Goal: Book appointment/travel/reservation

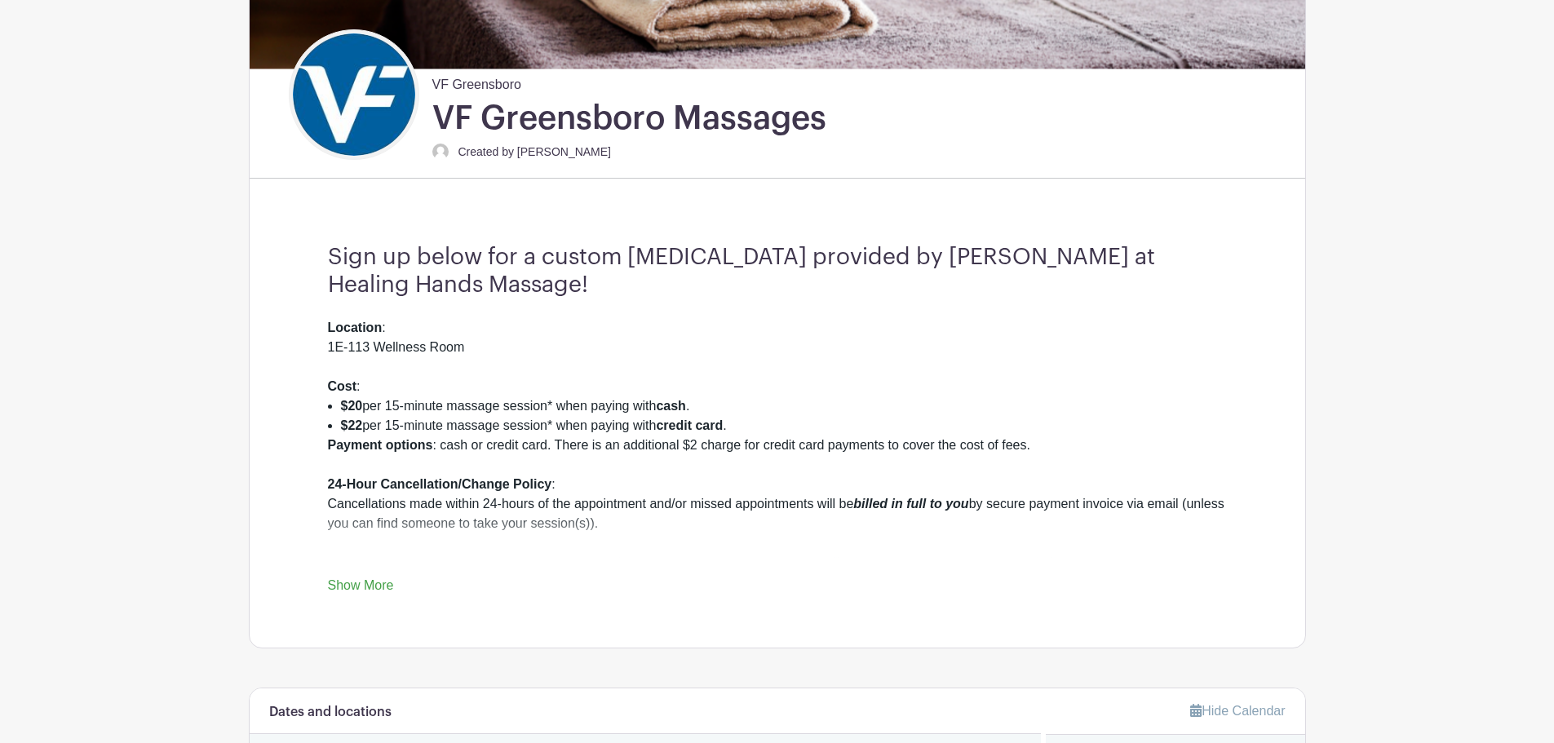
scroll to position [326, 0]
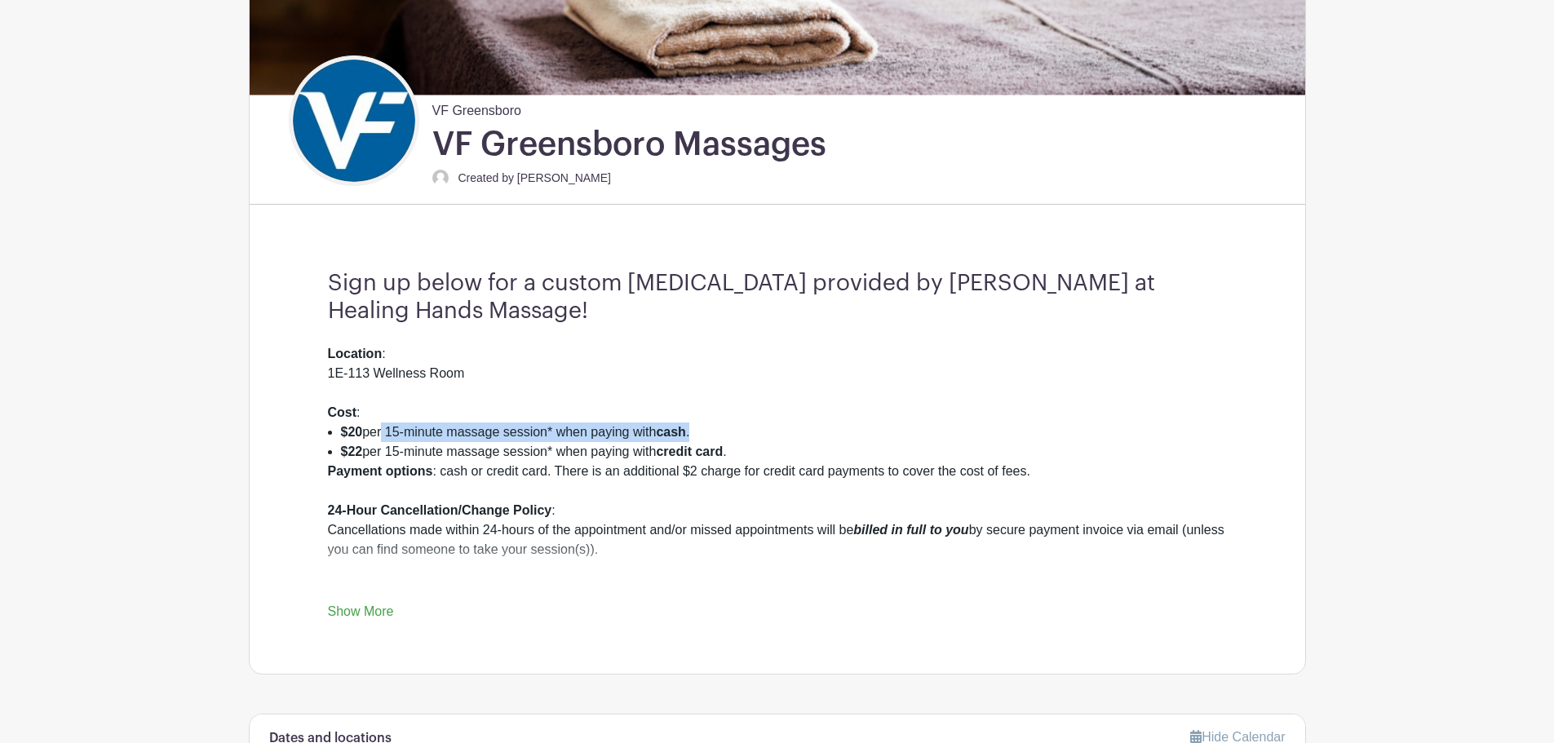
drag, startPoint x: 380, startPoint y: 433, endPoint x: 716, endPoint y: 435, distance: 336.2
click at [716, 435] on li "$20 per 15-minute massage session* when paying with cash ." at bounding box center [784, 433] width 886 height 20
drag, startPoint x: 372, startPoint y: 454, endPoint x: 745, endPoint y: 459, distance: 372.9
click at [747, 459] on li "$22 per 15-minute massage session* when paying with credit card ." at bounding box center [784, 452] width 886 height 20
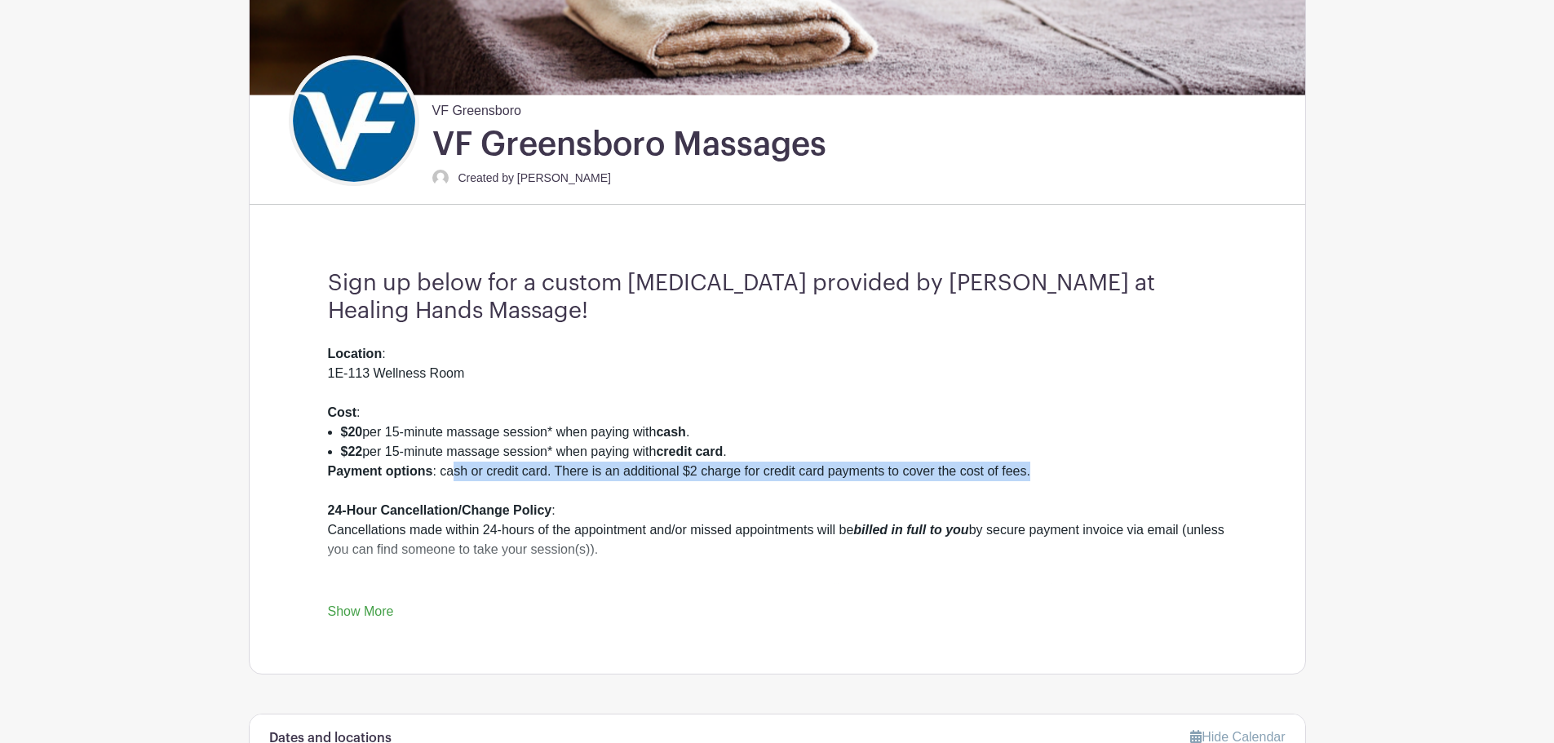
drag, startPoint x: 465, startPoint y: 475, endPoint x: 1044, endPoint y: 464, distance: 579.4
click at [1044, 464] on div "Payment options : cash or credit card. There is an additional $2 charge for cre…" at bounding box center [777, 579] width 899 height 235
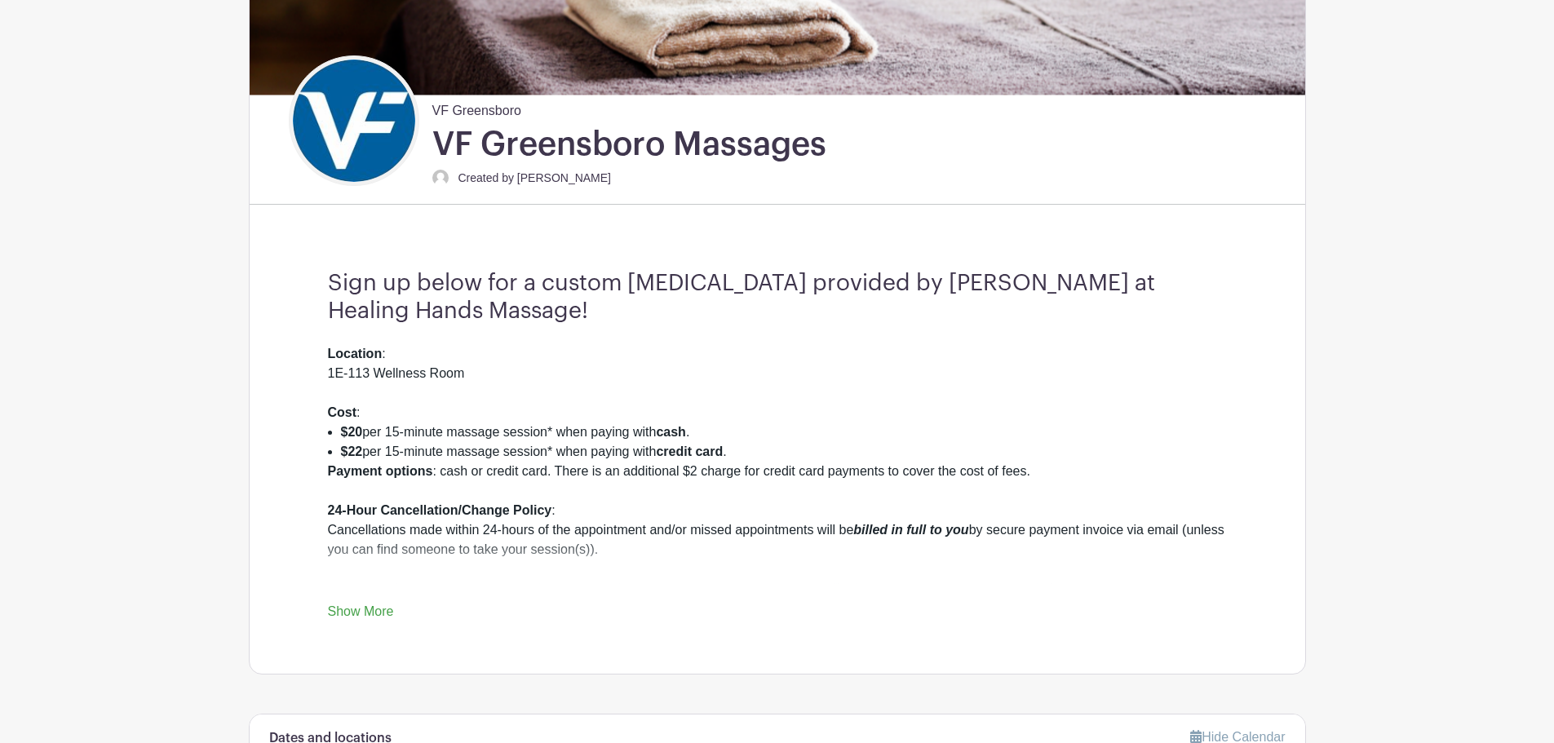
click at [456, 508] on strong "24-Hour Cancellation/Change Policy" at bounding box center [440, 510] width 224 height 14
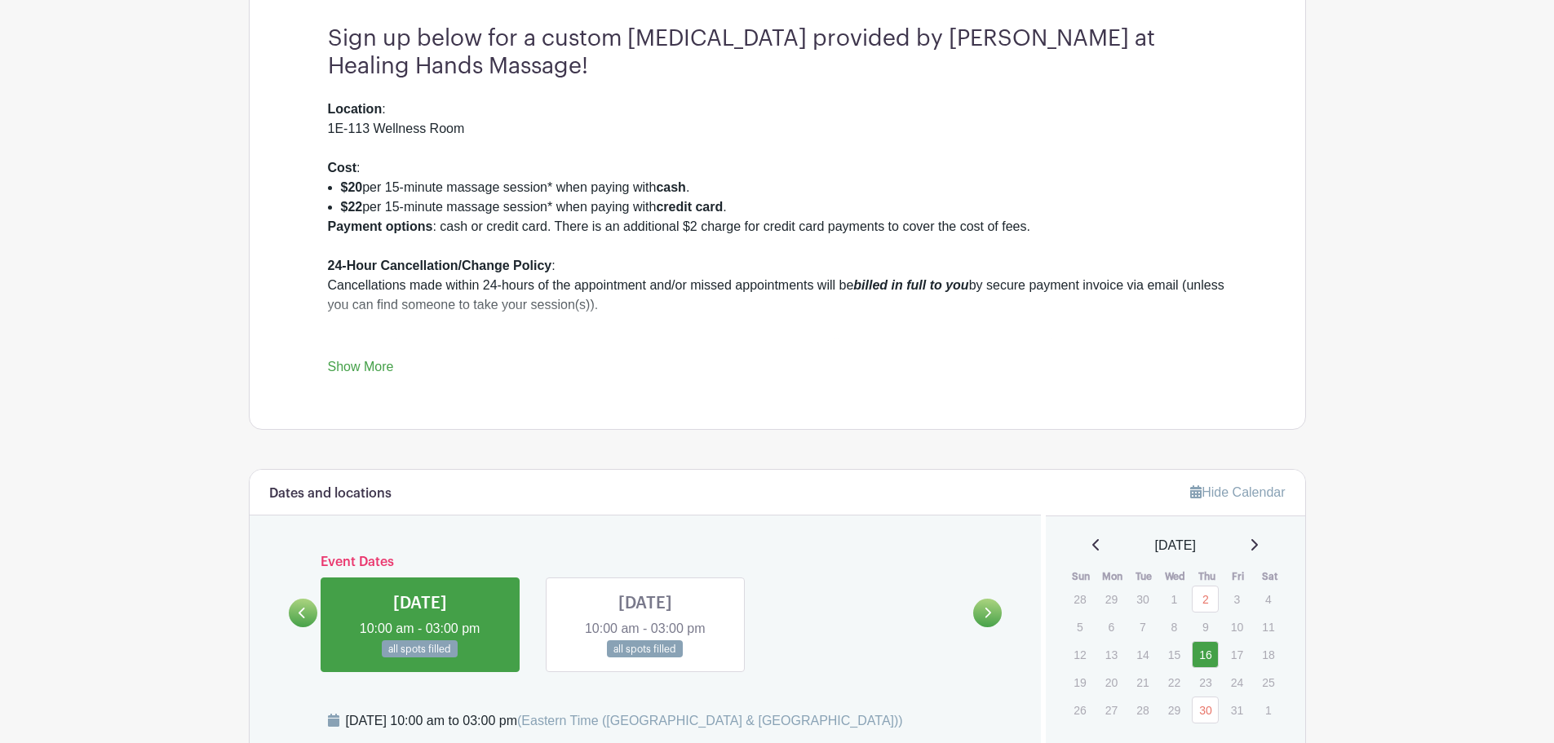
click at [378, 371] on link "Show More" at bounding box center [361, 370] width 66 height 20
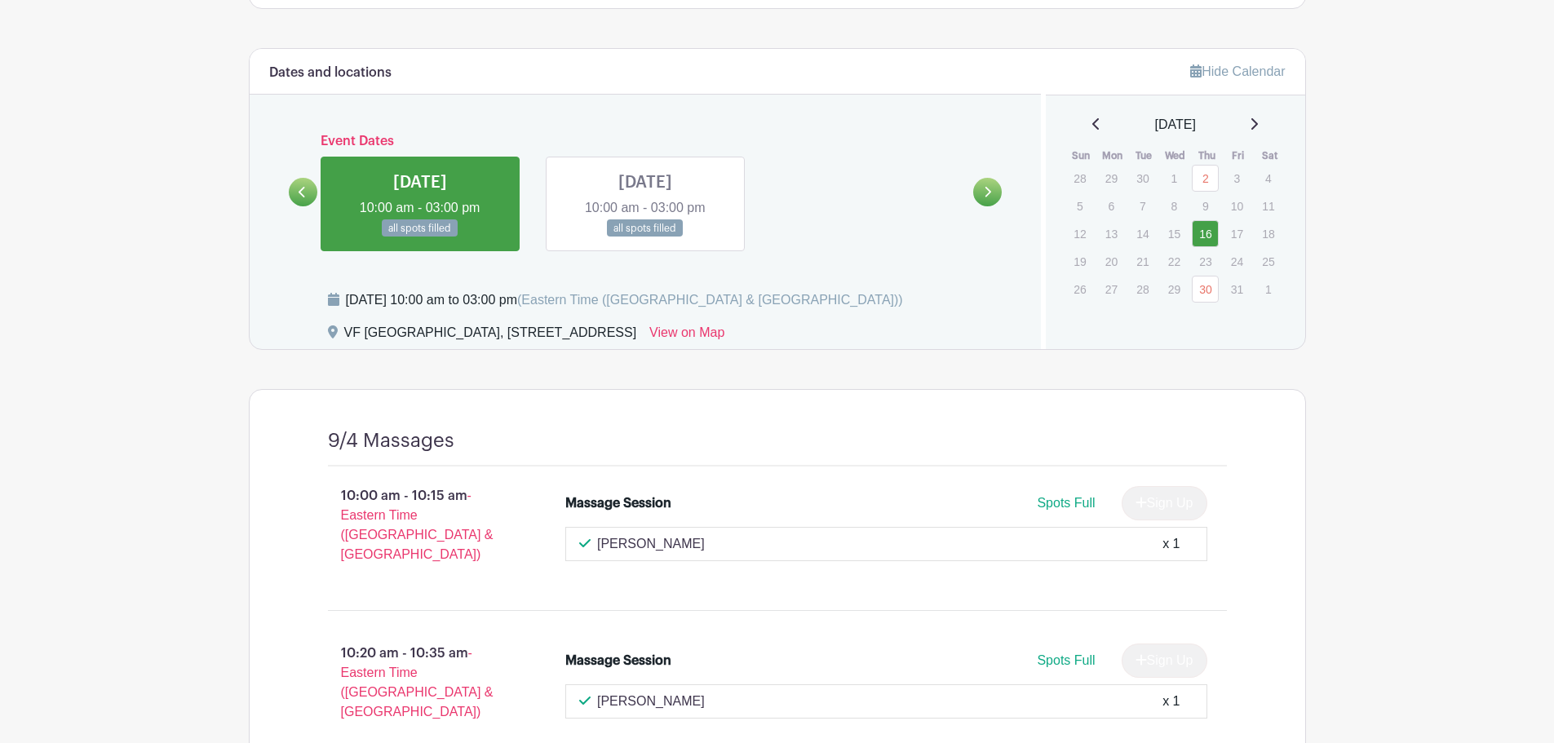
scroll to position [981, 0]
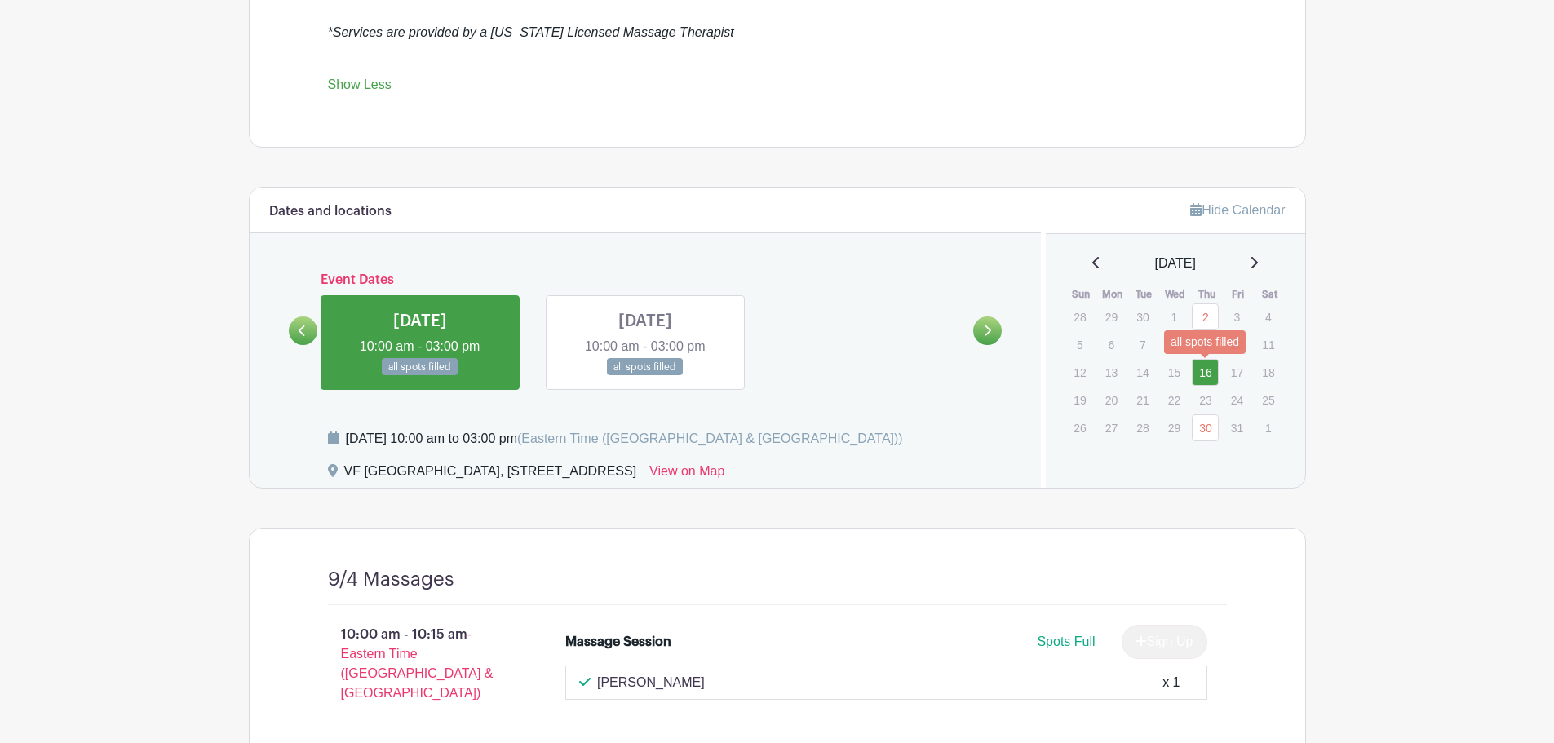
click at [1196, 370] on link "16" at bounding box center [1205, 372] width 27 height 27
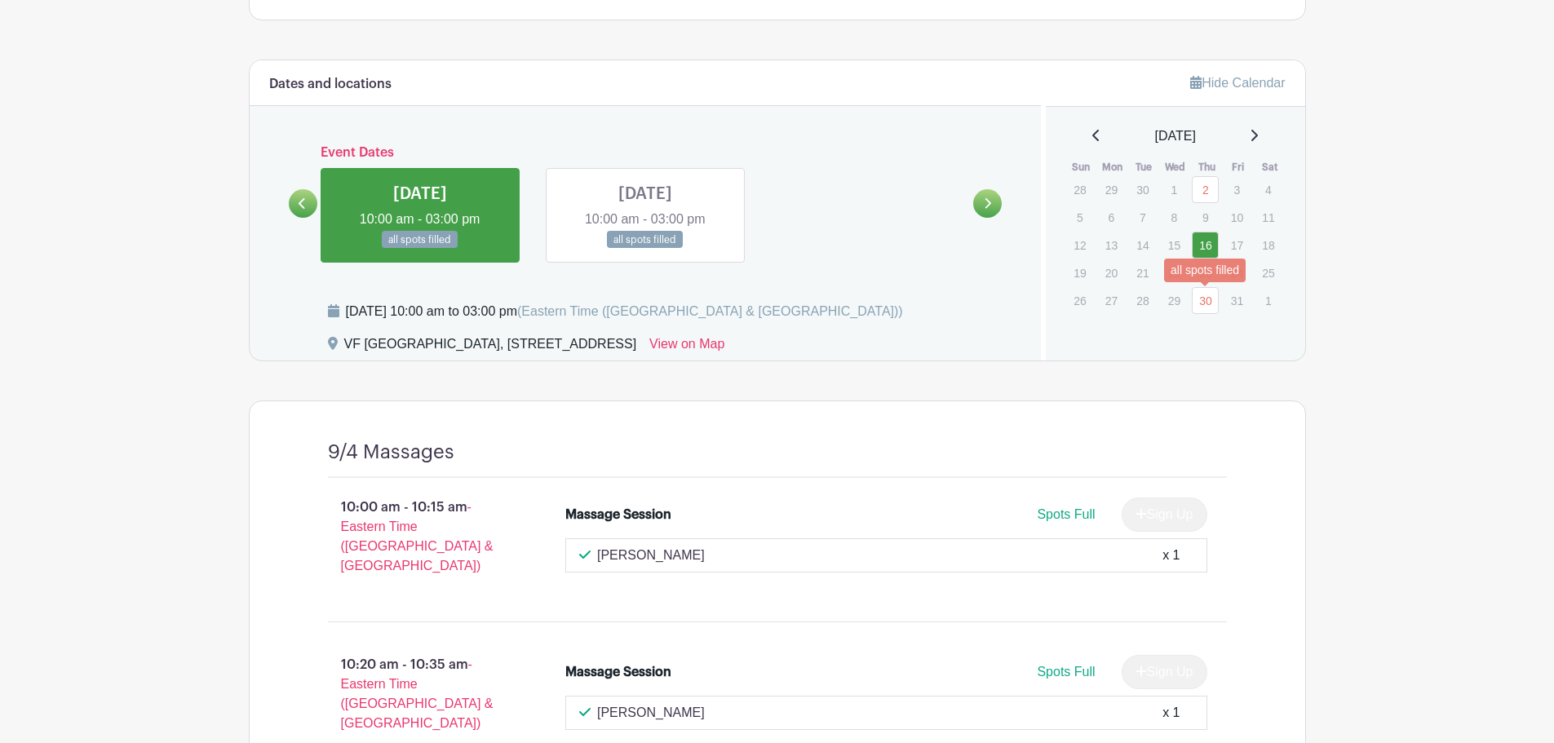
click at [1207, 293] on link "30" at bounding box center [1205, 300] width 27 height 27
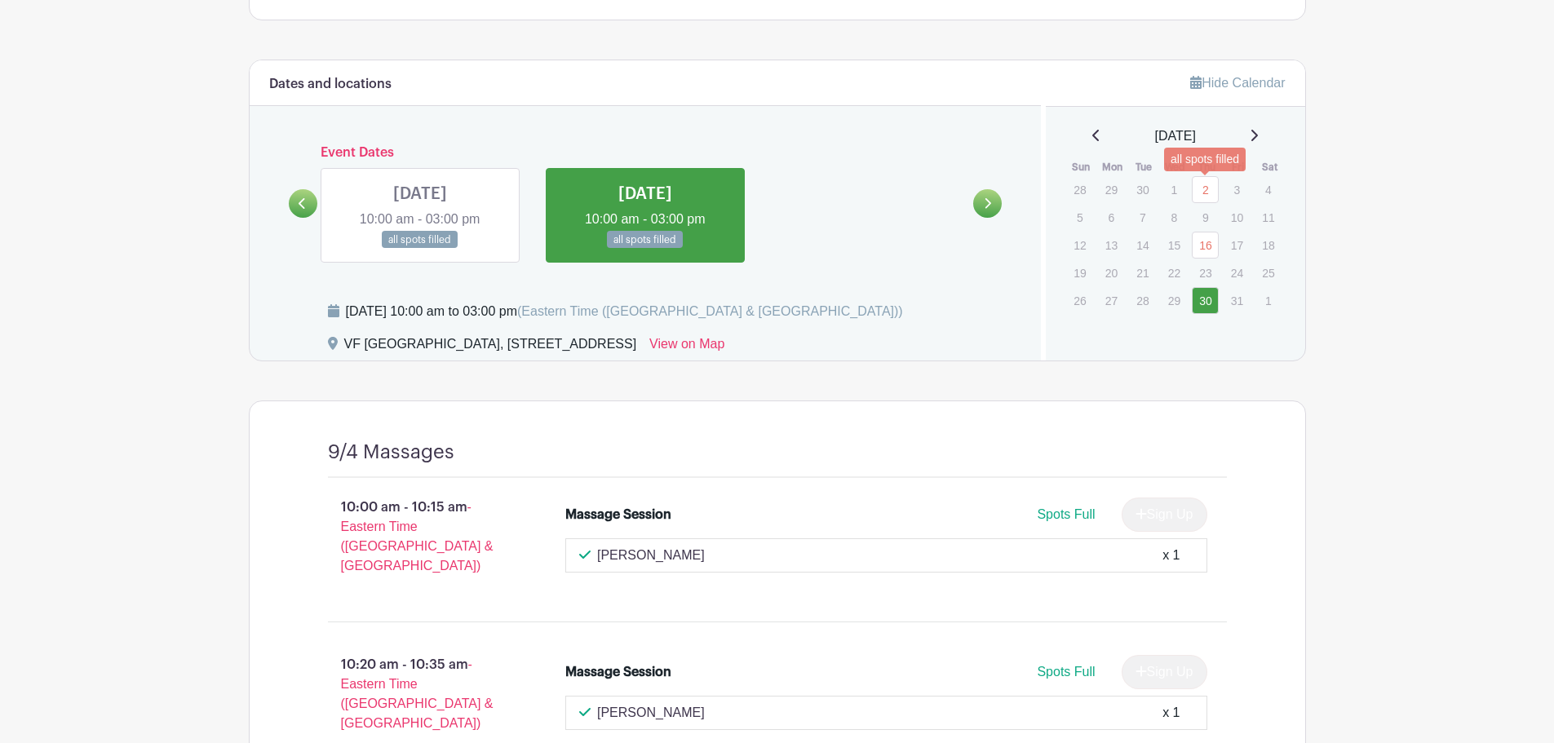
click at [1206, 184] on link "2" at bounding box center [1205, 189] width 27 height 27
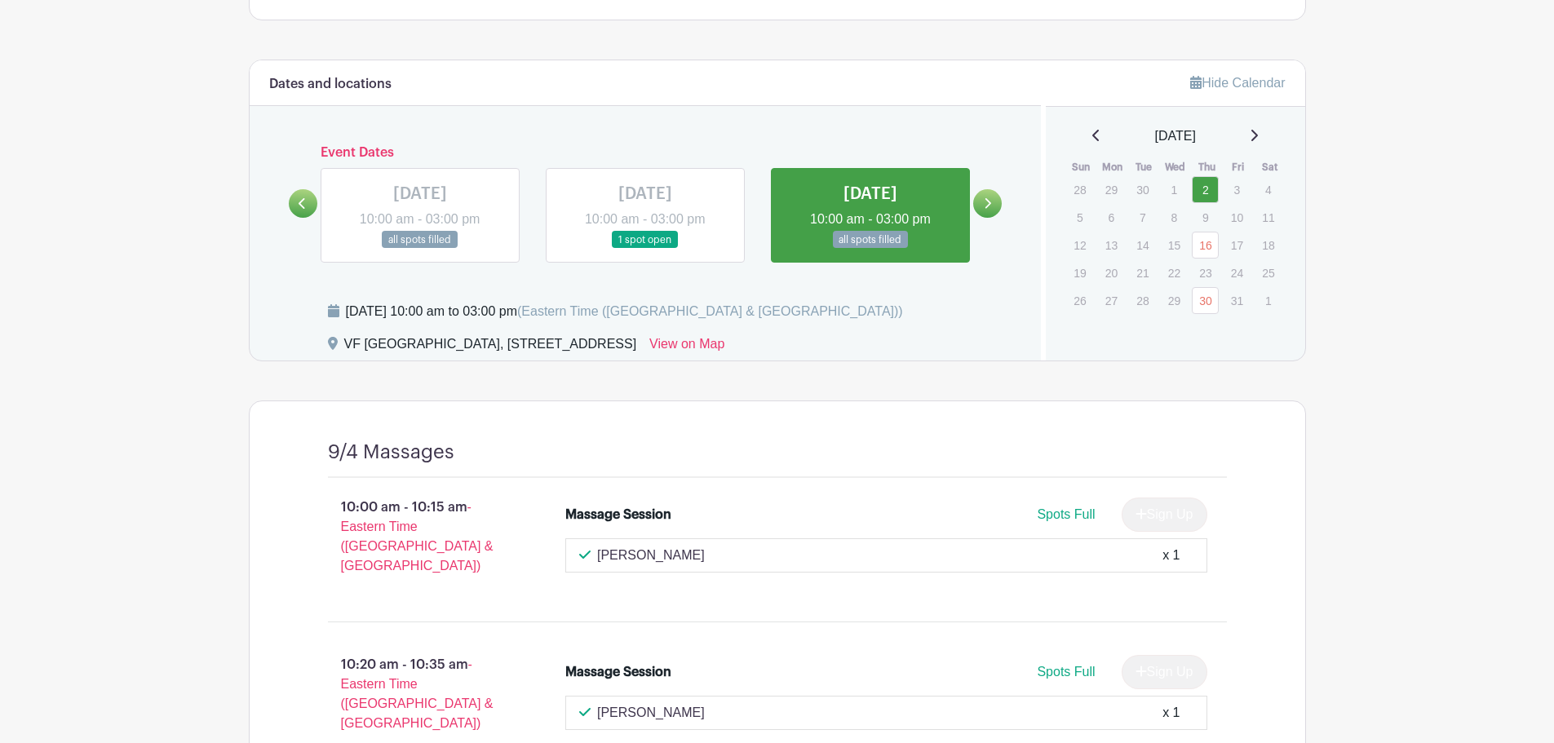
click at [1258, 134] on icon at bounding box center [1254, 135] width 8 height 13
click at [1208, 190] on link "30" at bounding box center [1205, 189] width 27 height 27
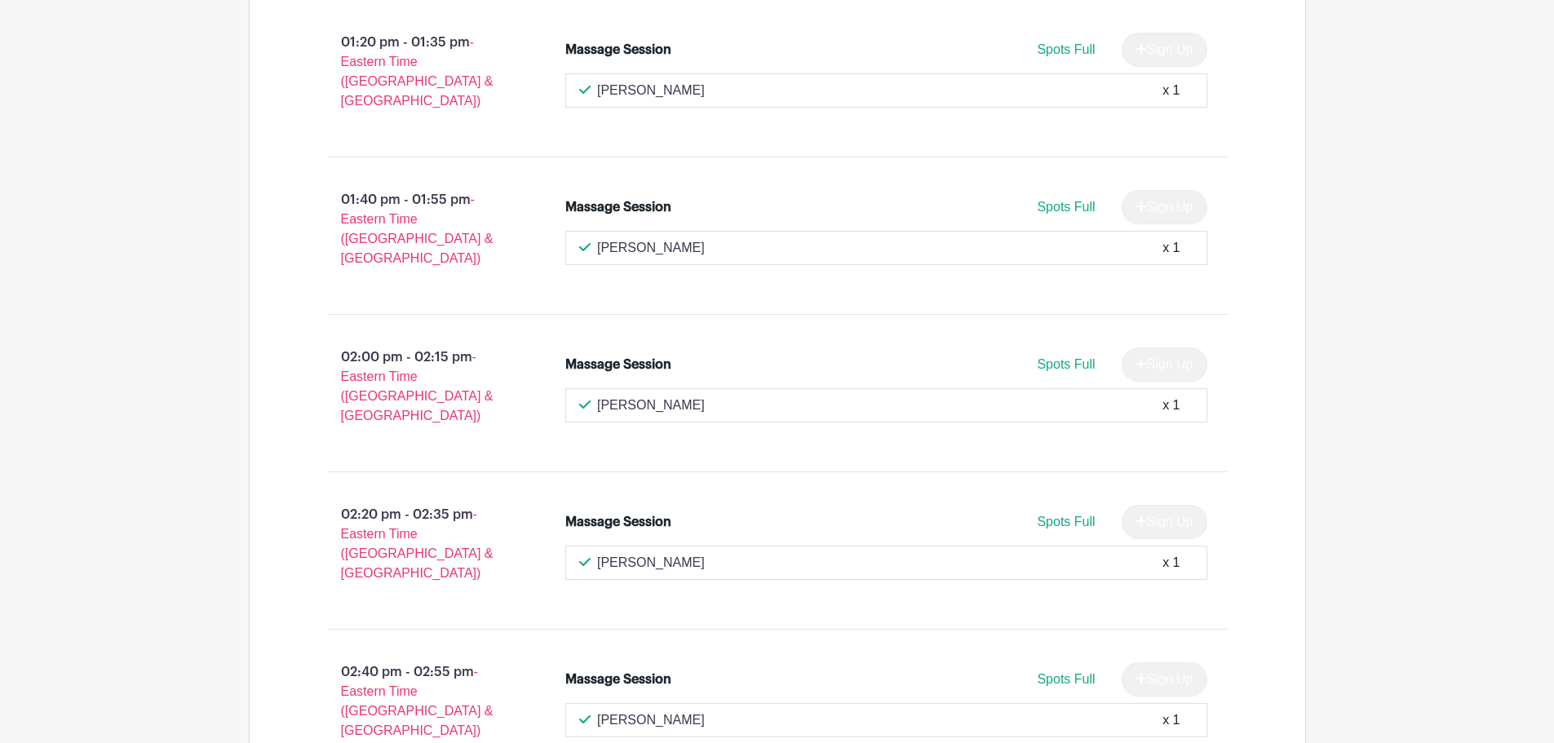
scroll to position [2975, 0]
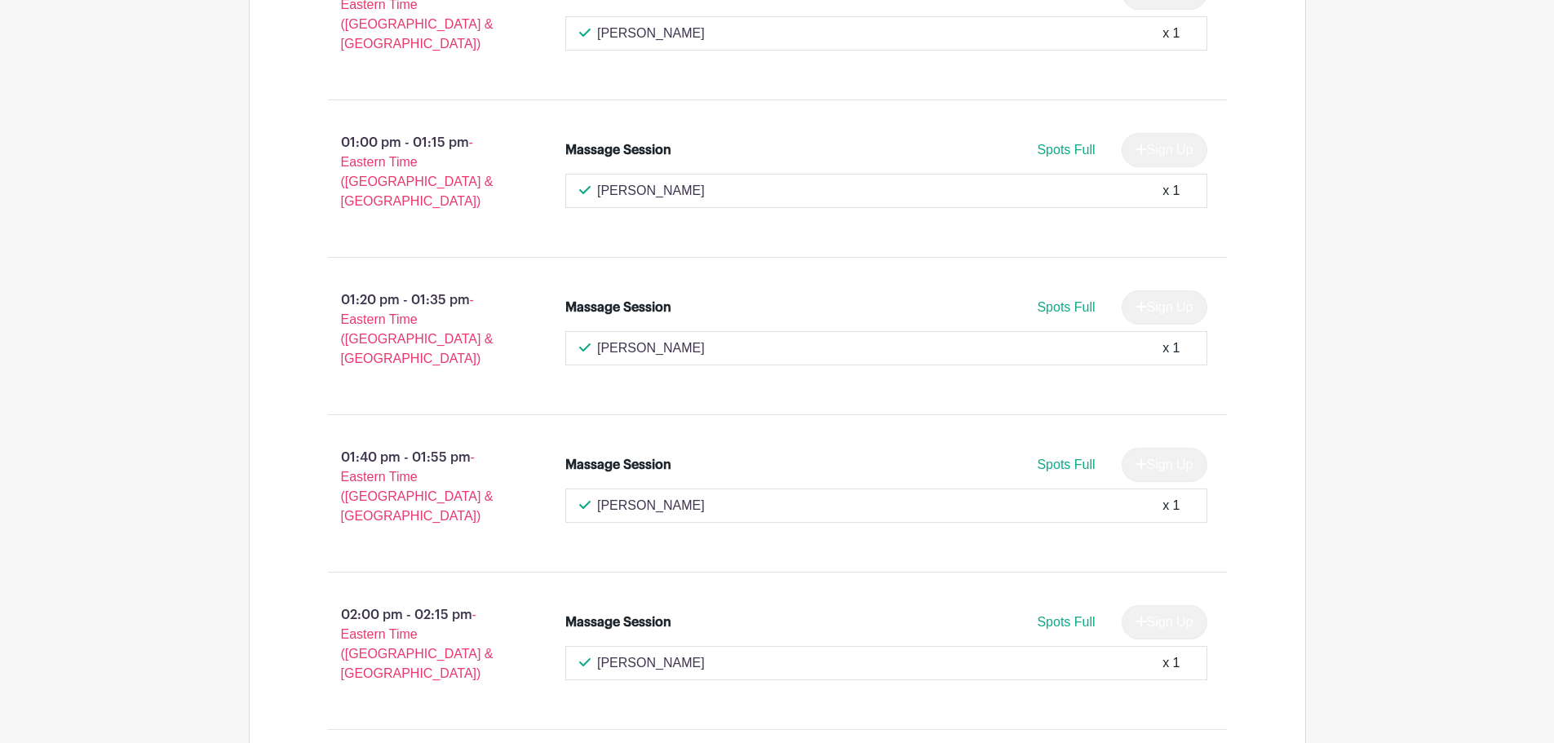
scroll to position [2567, 0]
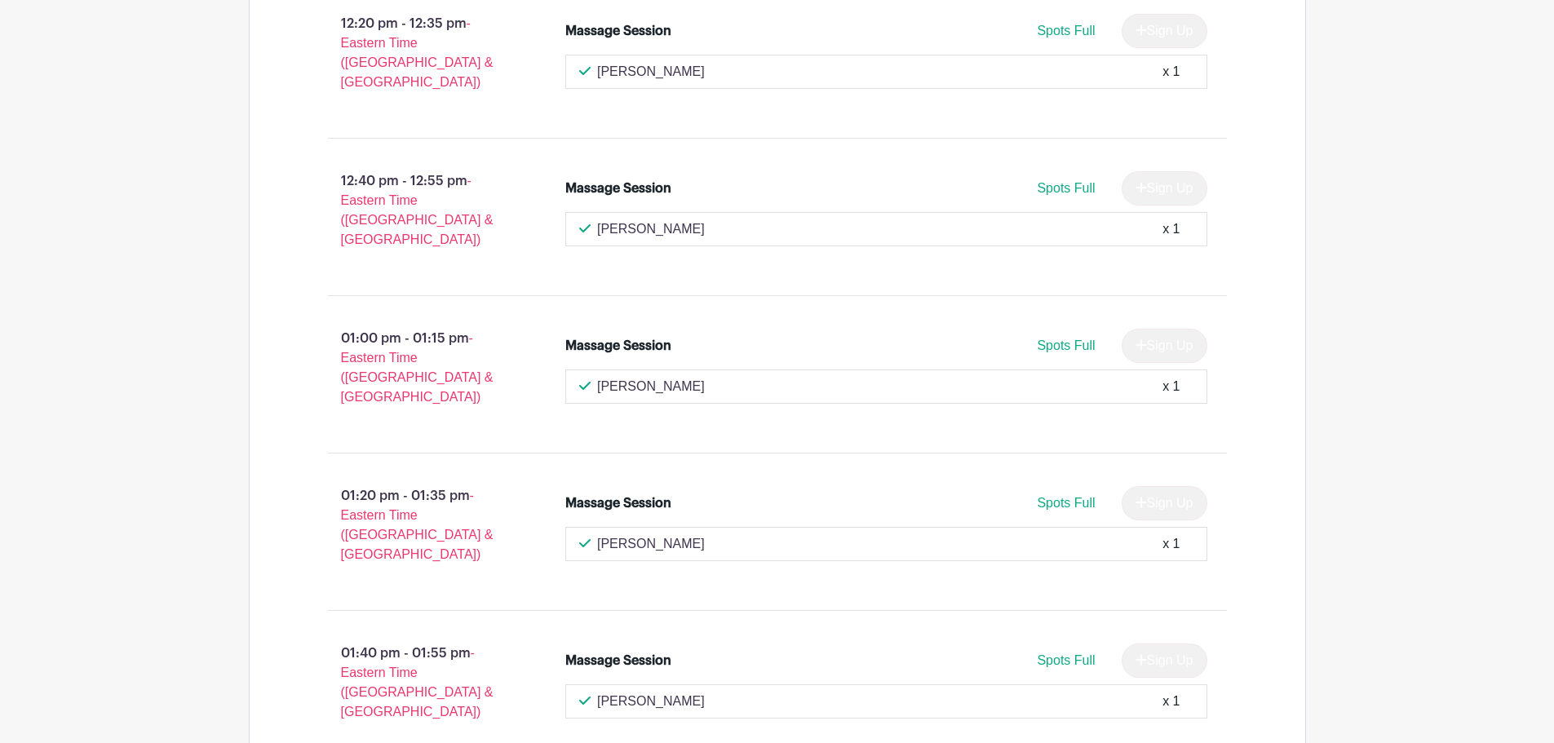
click at [649, 219] on p "[PERSON_NAME]" at bounding box center [651, 229] width 108 height 20
drag, startPoint x: 616, startPoint y: 100, endPoint x: 737, endPoint y: 94, distance: 120.9
click at [740, 219] on div "Paige Rickard x 1" at bounding box center [886, 229] width 614 height 20
